Goal: Task Accomplishment & Management: Complete application form

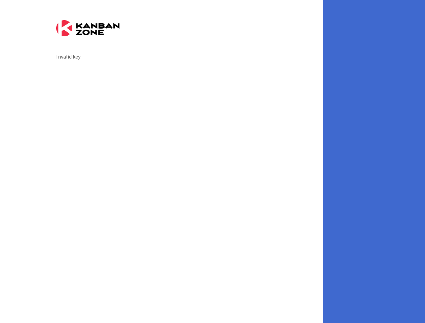
click at [212, 161] on div "Invalid key" at bounding box center [161, 161] width 323 height 323
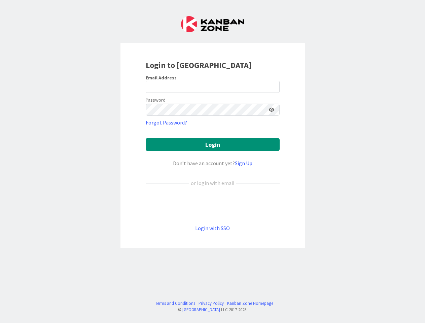
click at [212, 161] on div "Don’t have an account yet? Sign Up" at bounding box center [213, 163] width 134 height 8
click at [271, 110] on icon at bounding box center [271, 109] width 5 height 5
click at [213, 144] on button "Login" at bounding box center [213, 144] width 134 height 13
